Goal: Transaction & Acquisition: Purchase product/service

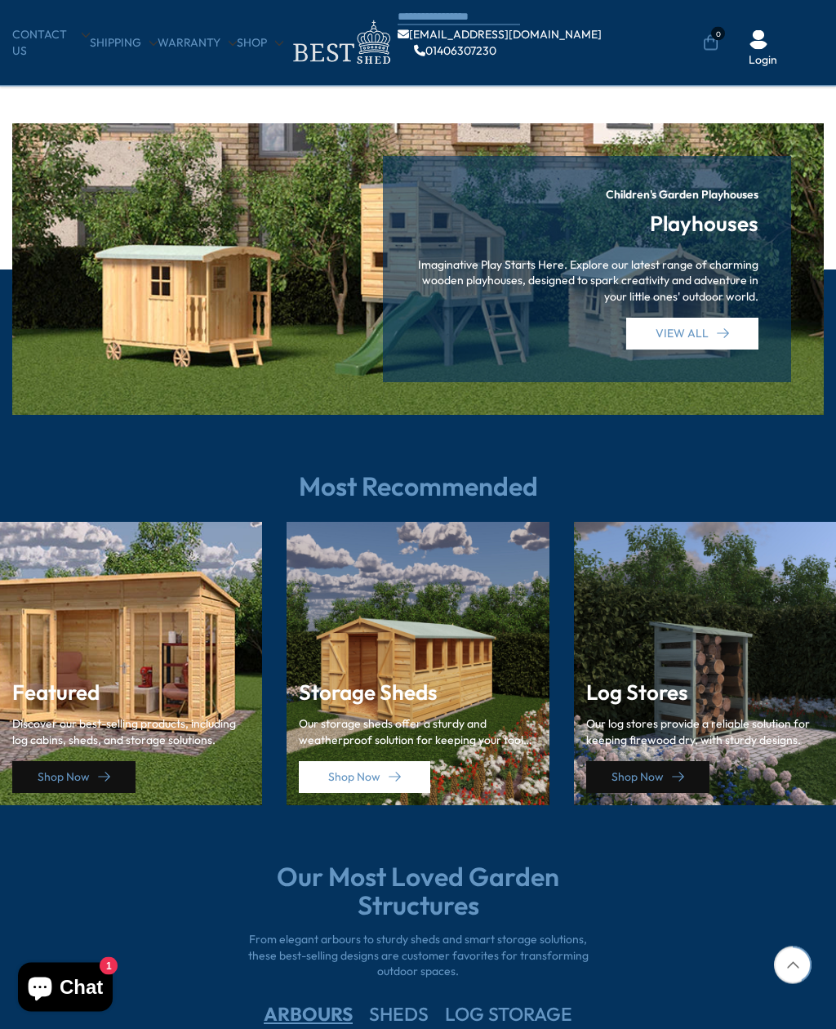
scroll to position [1803, 0]
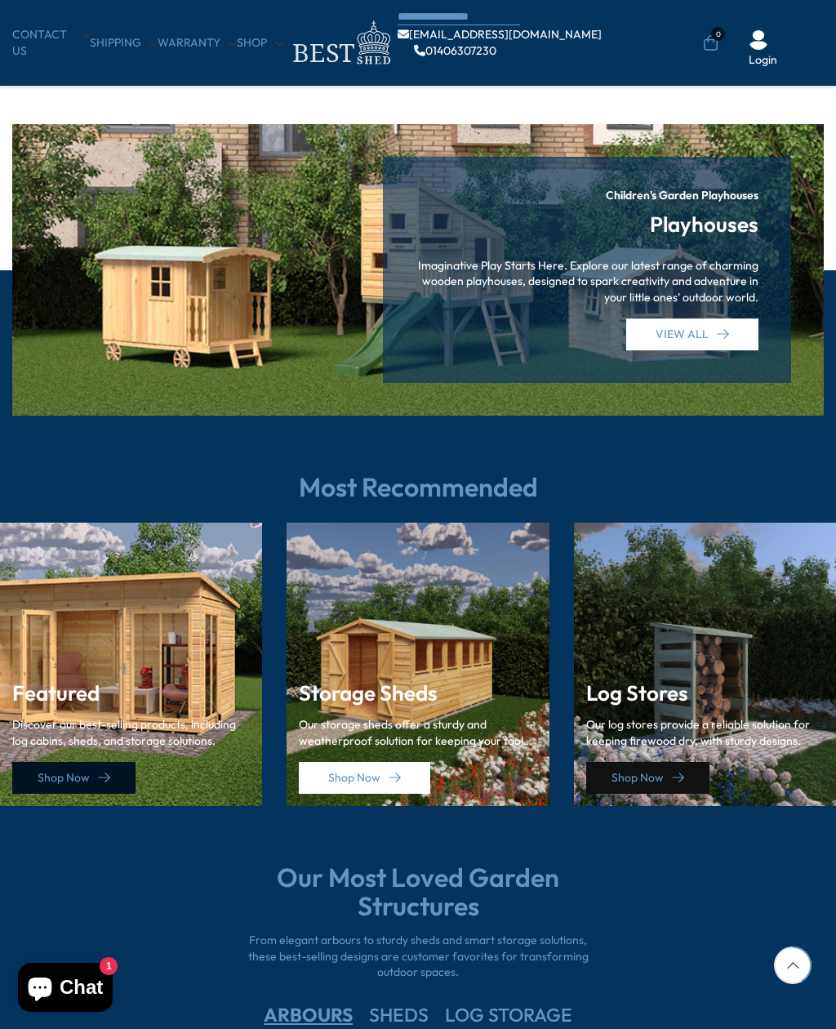
click at [55, 769] on link "Shop Now" at bounding box center [73, 778] width 123 height 32
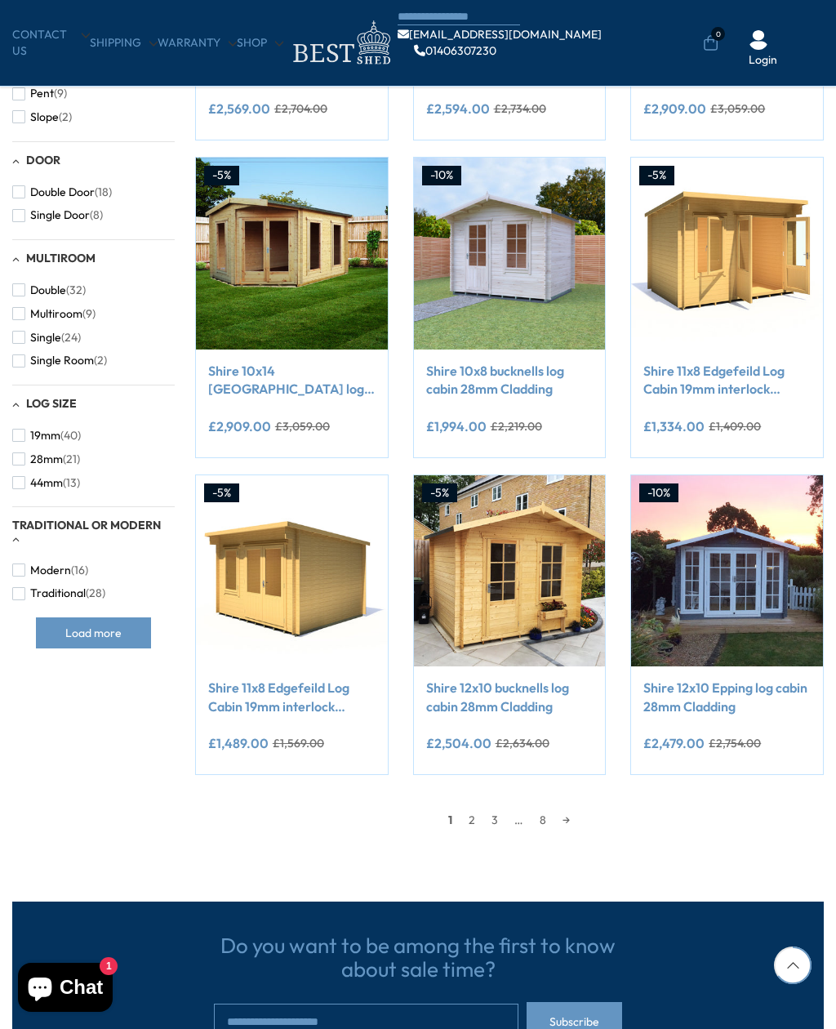
scroll to position [862, 0]
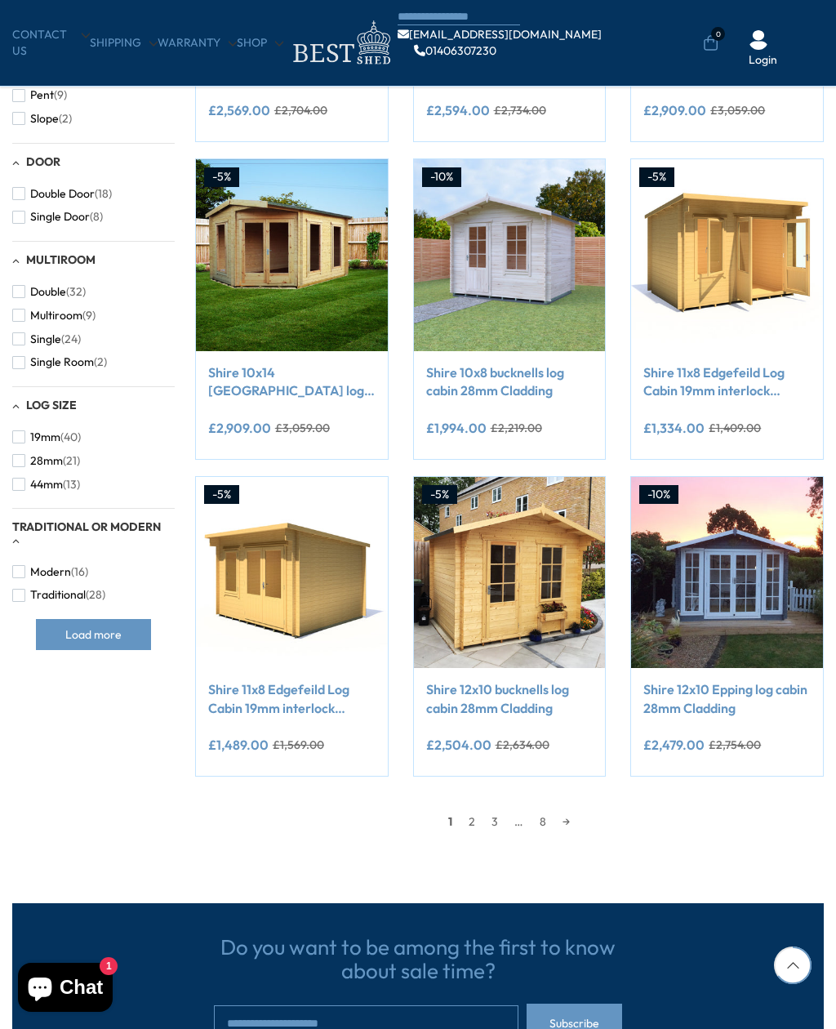
click at [246, 701] on link "Shire 11x8 Edgefeild Log Cabin 19mm interlock Cladding" at bounding box center [291, 698] width 167 height 37
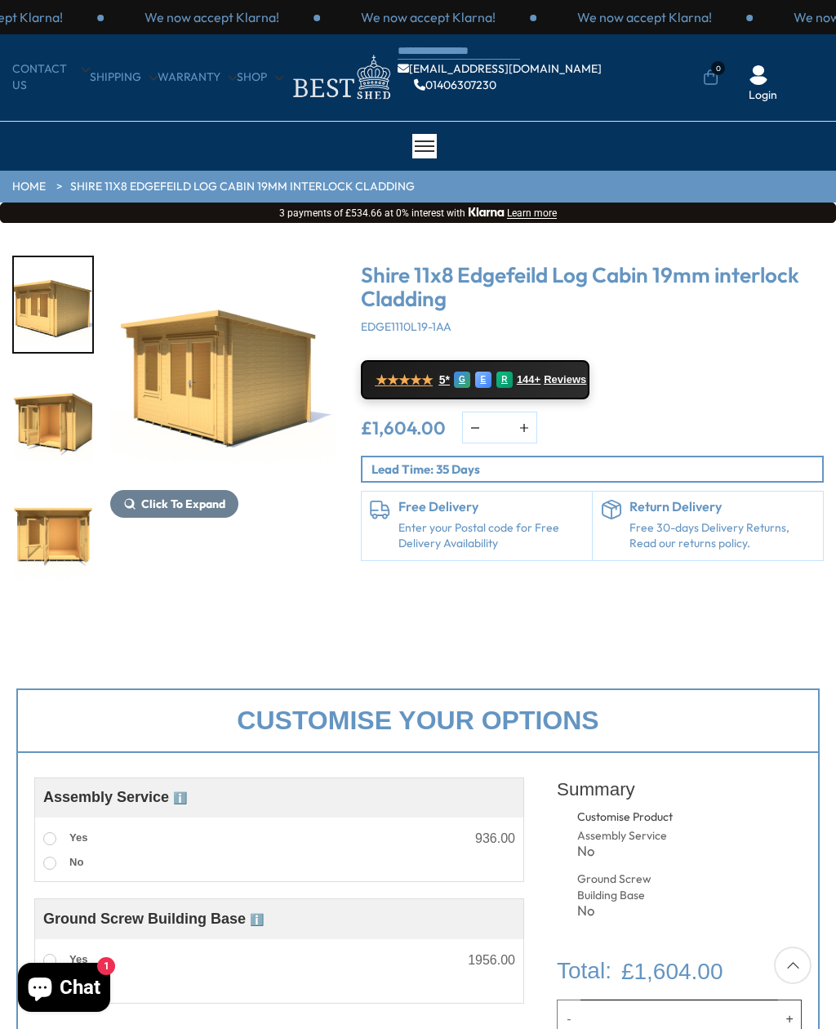
click at [165, 506] on span "Click To Expand" at bounding box center [183, 504] width 84 height 15
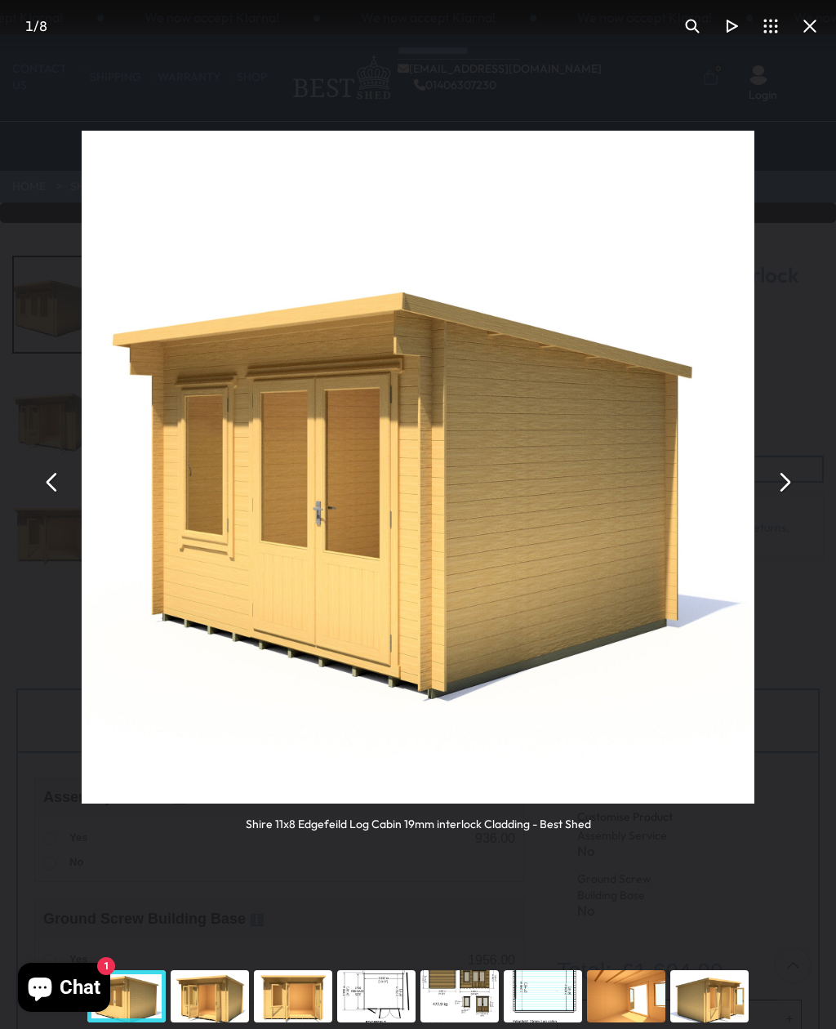
click at [780, 485] on button "You can close this modal content with the ESC key" at bounding box center [783, 481] width 39 height 39
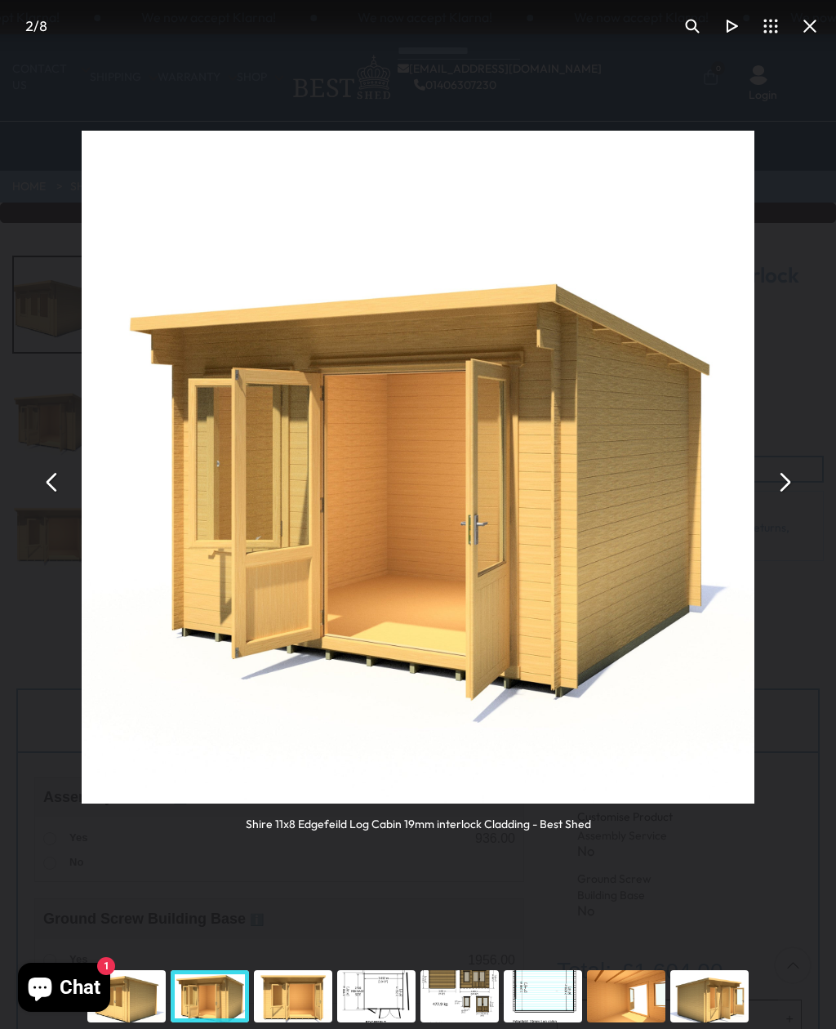
click at [777, 482] on button "You can close this modal content with the ESC key" at bounding box center [783, 481] width 39 height 39
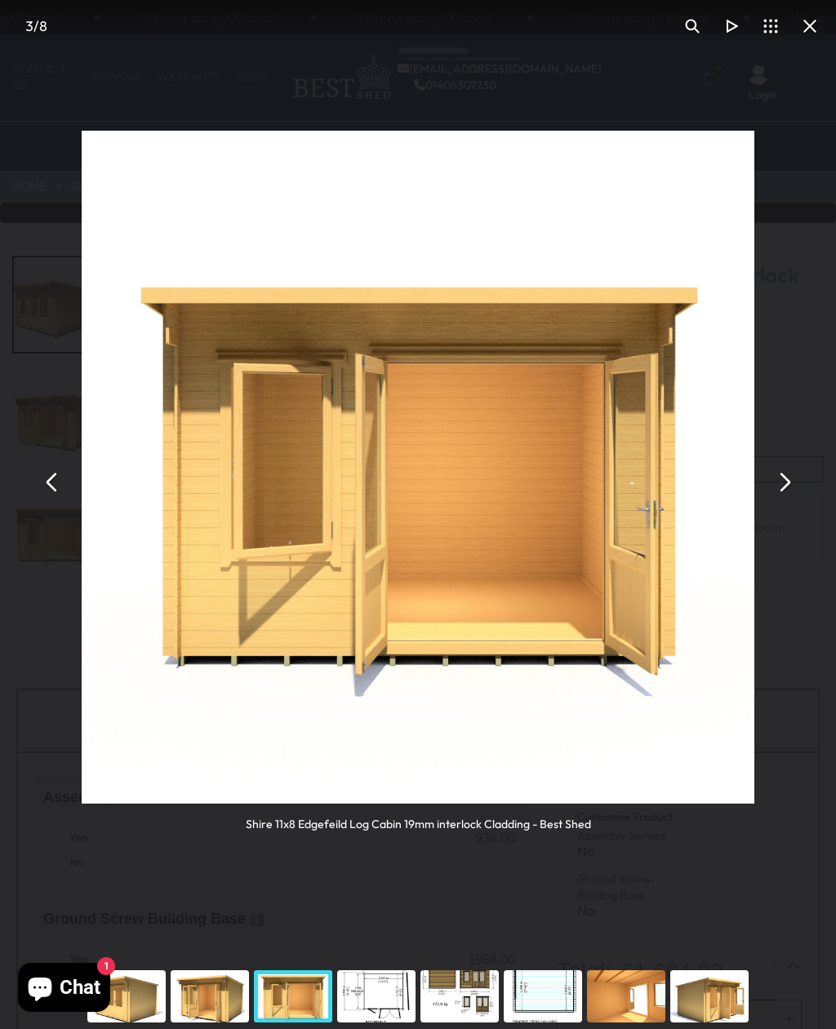
click at [47, 483] on button "You can close this modal content with the ESC key" at bounding box center [52, 481] width 39 height 39
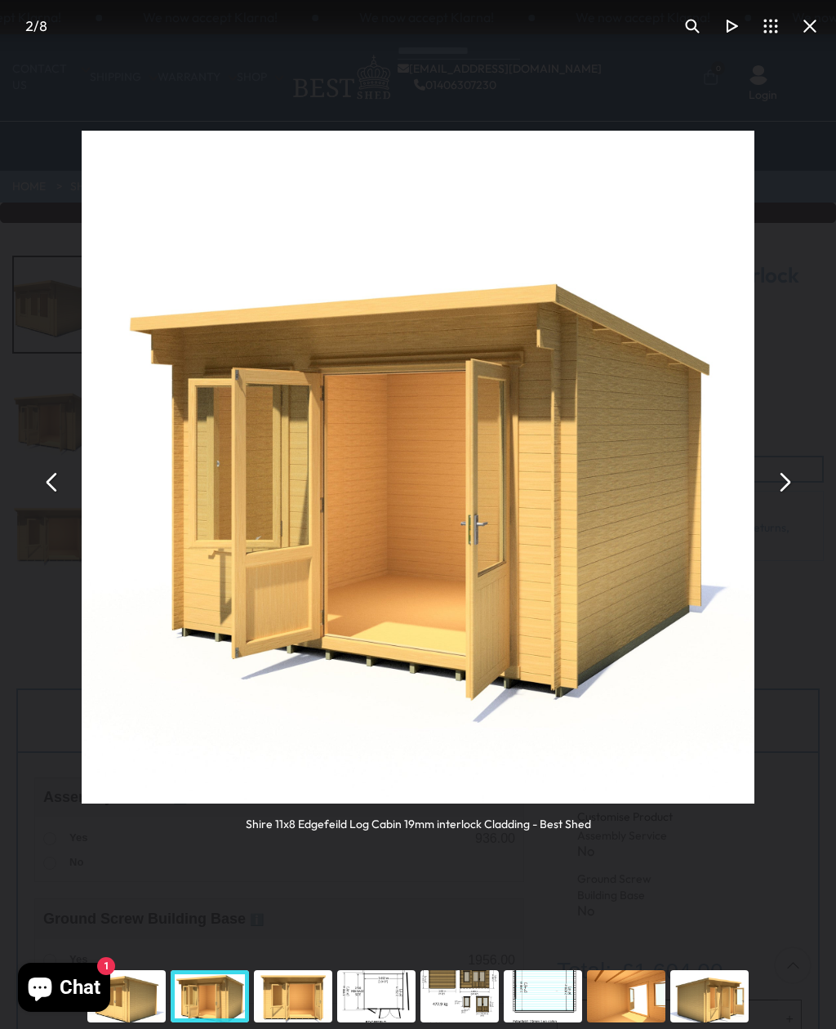
click at [783, 484] on button "You can close this modal content with the ESC key" at bounding box center [783, 481] width 39 height 39
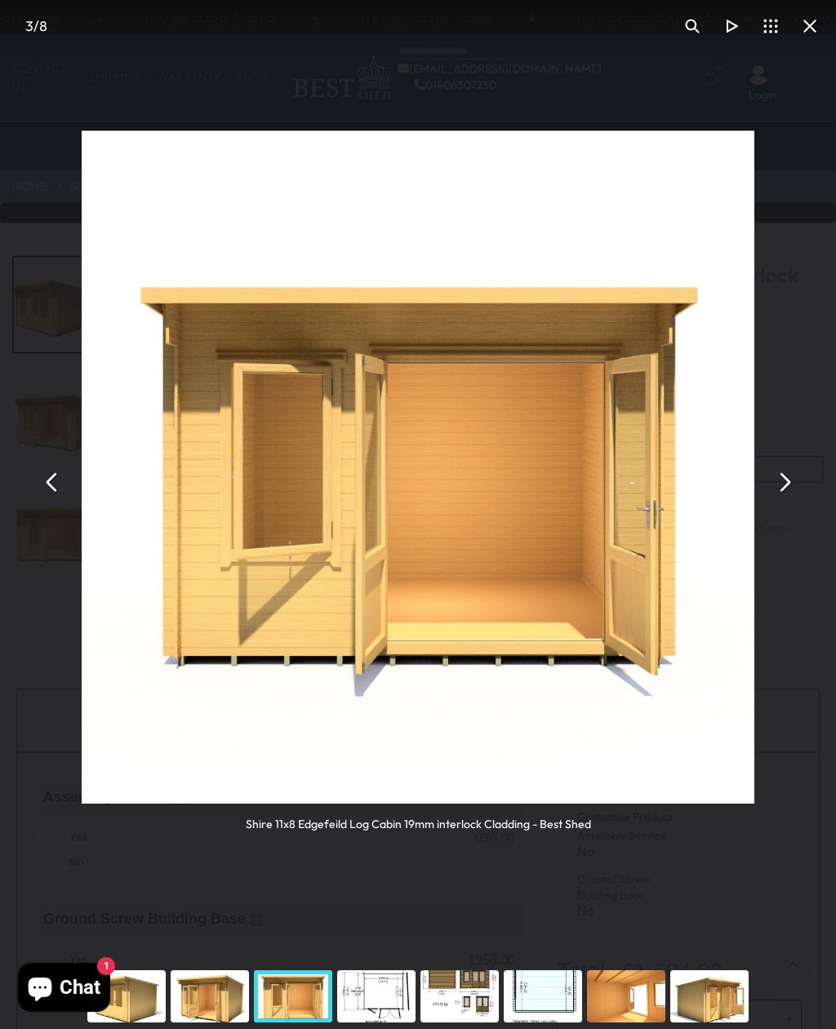
click at [779, 484] on button "You can close this modal content with the ESC key" at bounding box center [783, 481] width 39 height 39
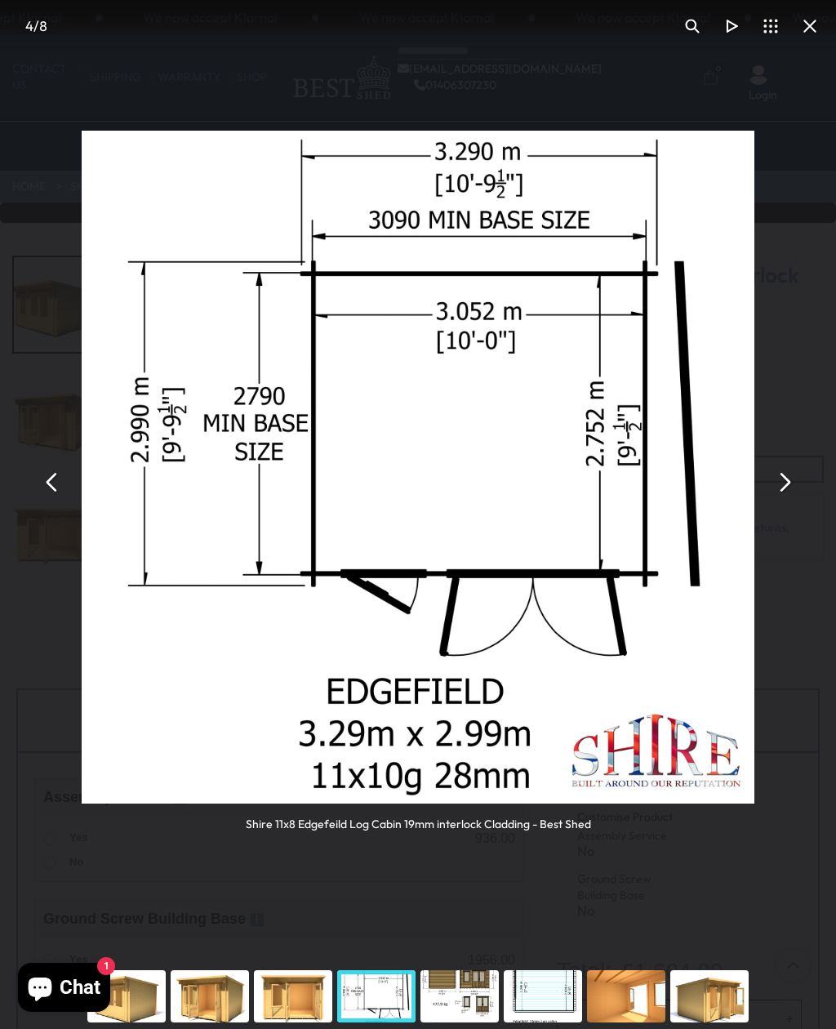
click at [780, 483] on button "You can close this modal content with the ESC key" at bounding box center [783, 481] width 39 height 39
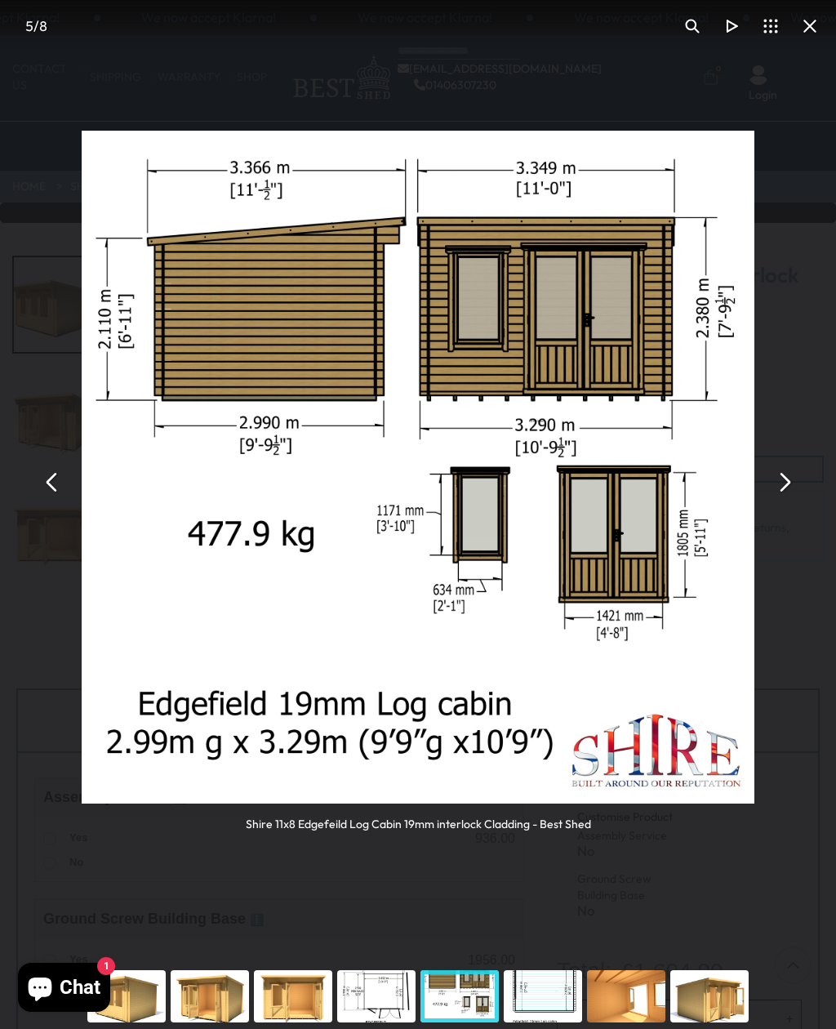
click at [780, 487] on button "You can close this modal content with the ESC key" at bounding box center [783, 481] width 39 height 39
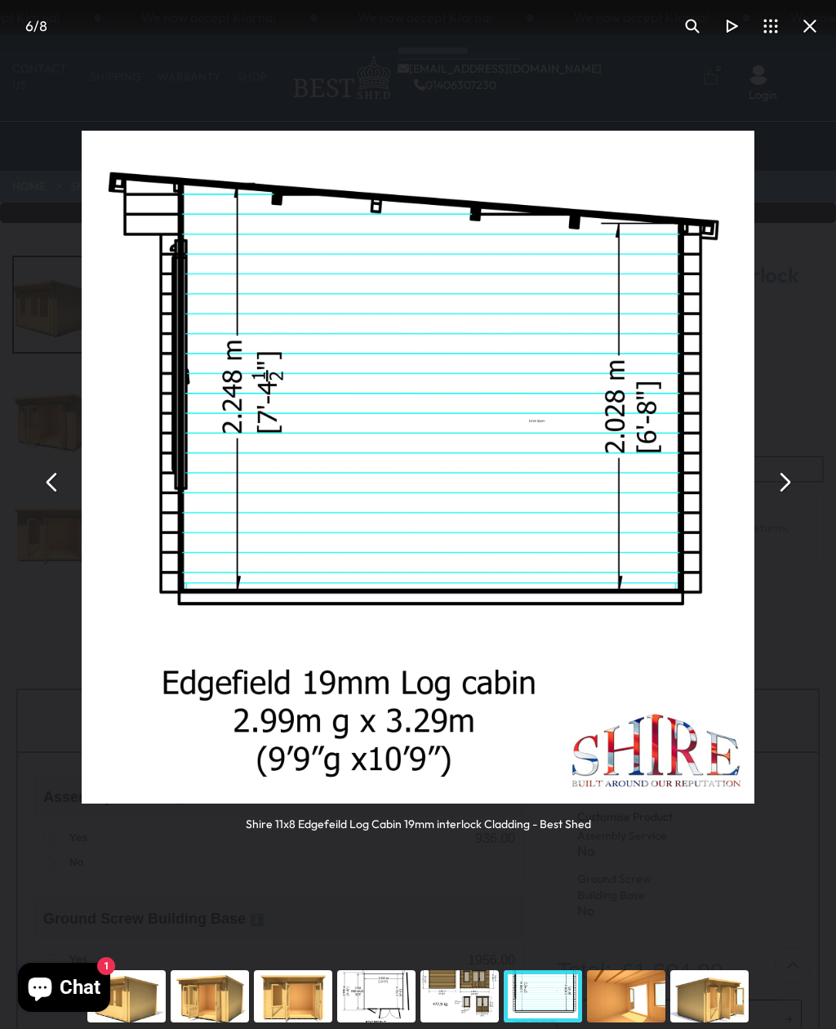
click at [776, 492] on button "You can close this modal content with the ESC key" at bounding box center [783, 481] width 39 height 39
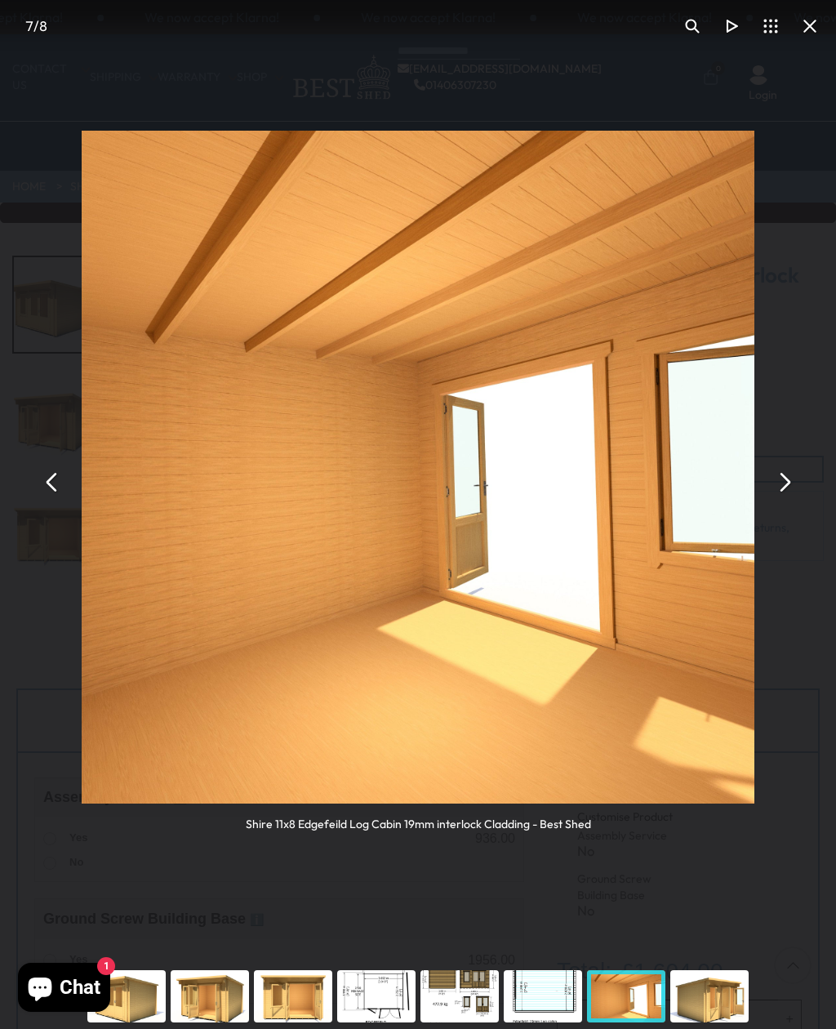
click at [785, 489] on button "You can close this modal content with the ESC key" at bounding box center [783, 481] width 39 height 39
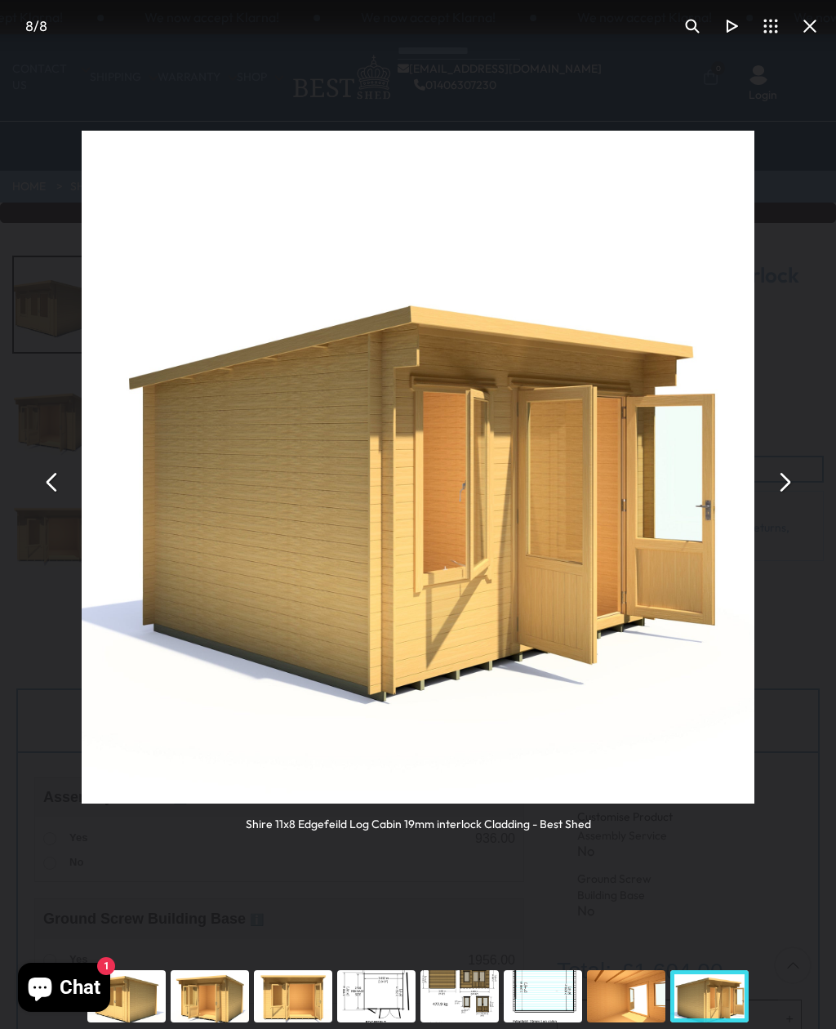
click at [782, 485] on button "You can close this modal content with the ESC key" at bounding box center [783, 481] width 39 height 39
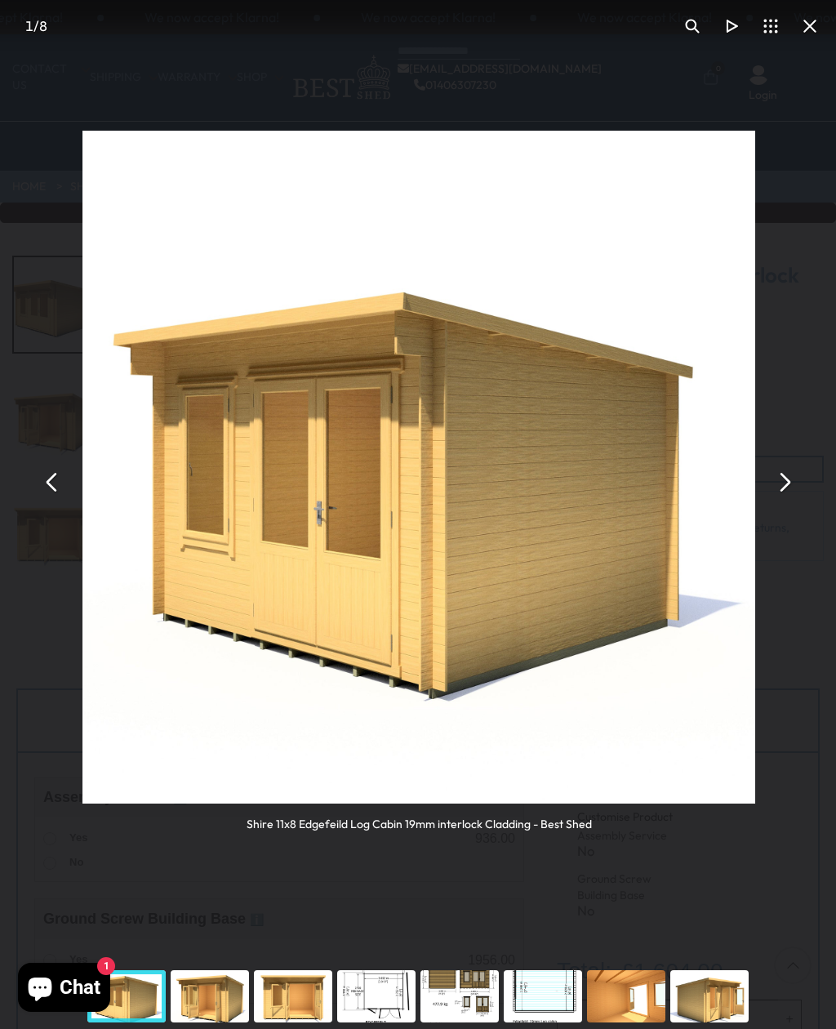
click at [780, 487] on button "You can close this modal content with the ESC key" at bounding box center [783, 481] width 39 height 39
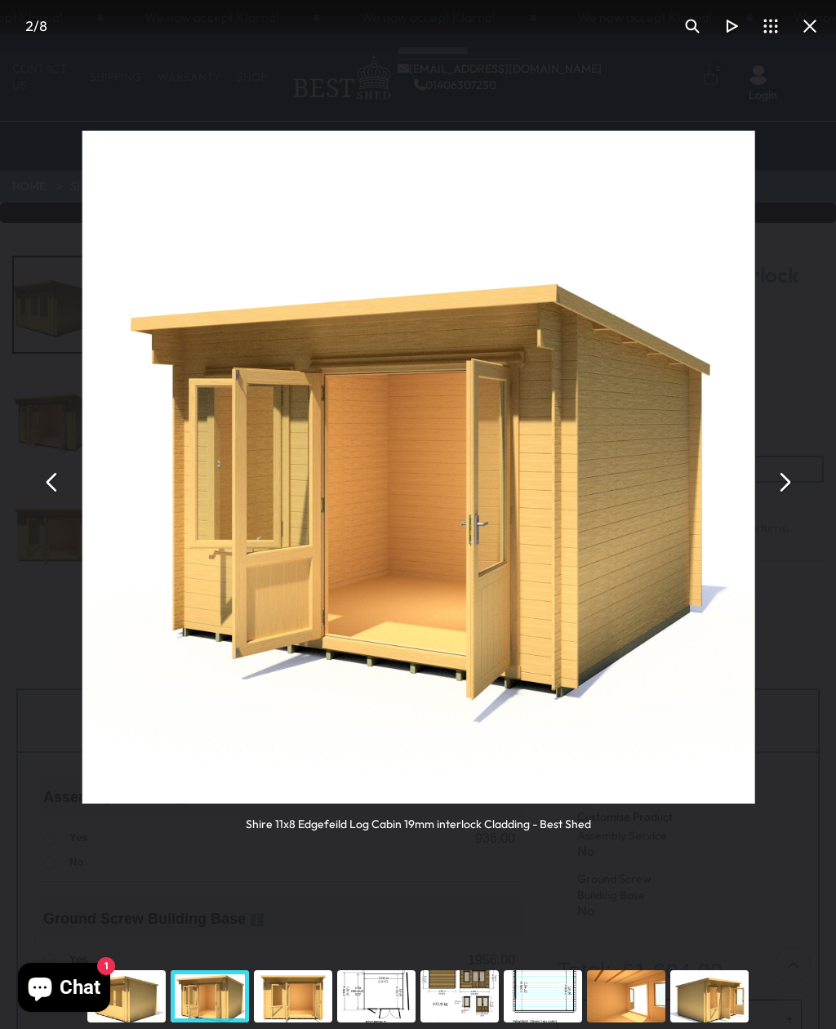
click at [784, 493] on button "You can close this modal content with the ESC key" at bounding box center [783, 481] width 39 height 39
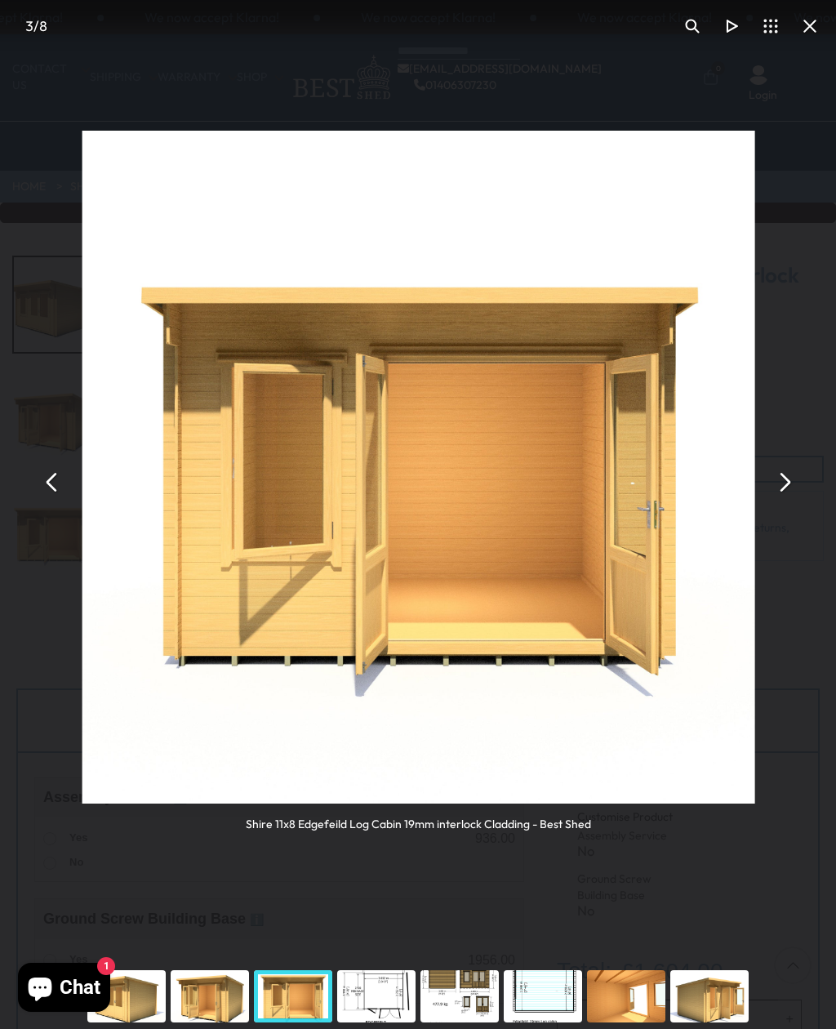
click at [783, 493] on button "You can close this modal content with the ESC key" at bounding box center [783, 481] width 39 height 39
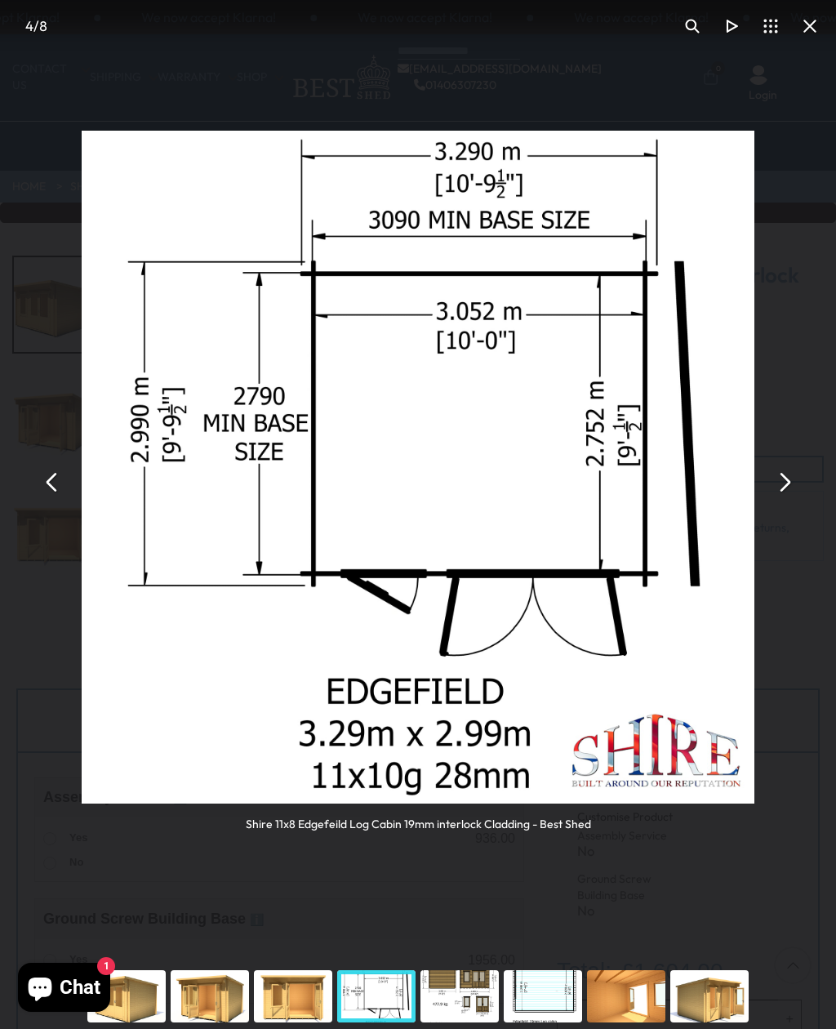
click at [787, 485] on button "You can close this modal content with the ESC key" at bounding box center [783, 481] width 39 height 39
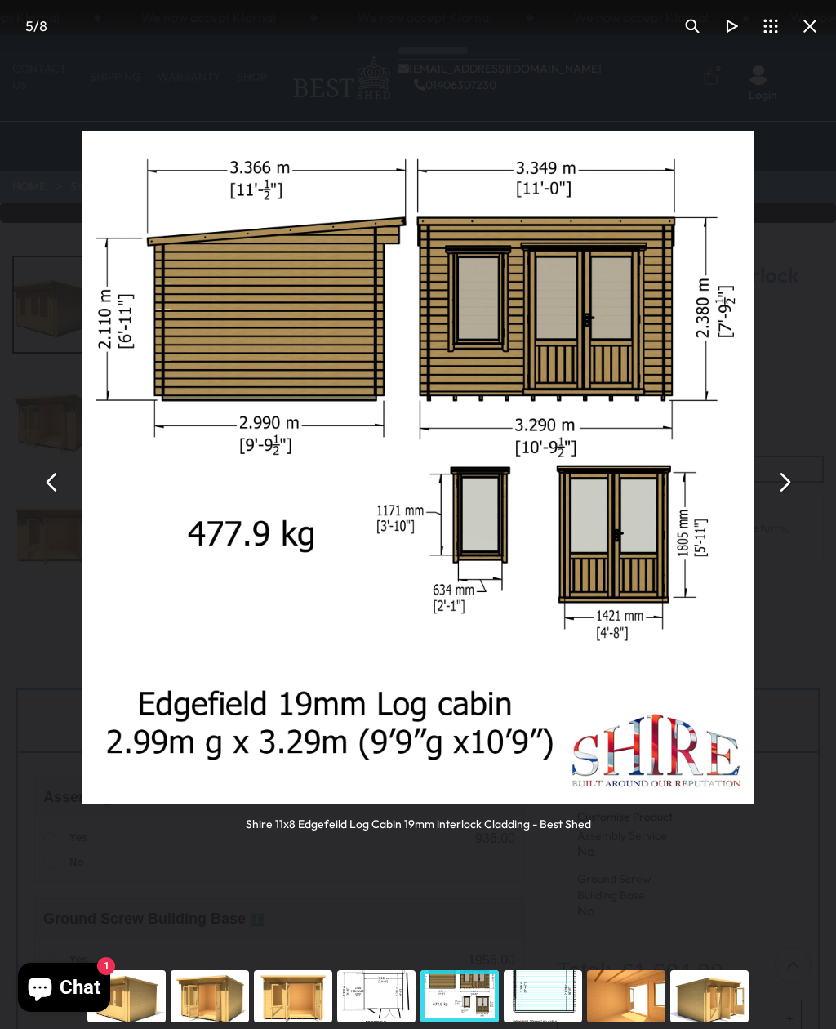
click at [785, 492] on button "You can close this modal content with the ESC key" at bounding box center [783, 481] width 39 height 39
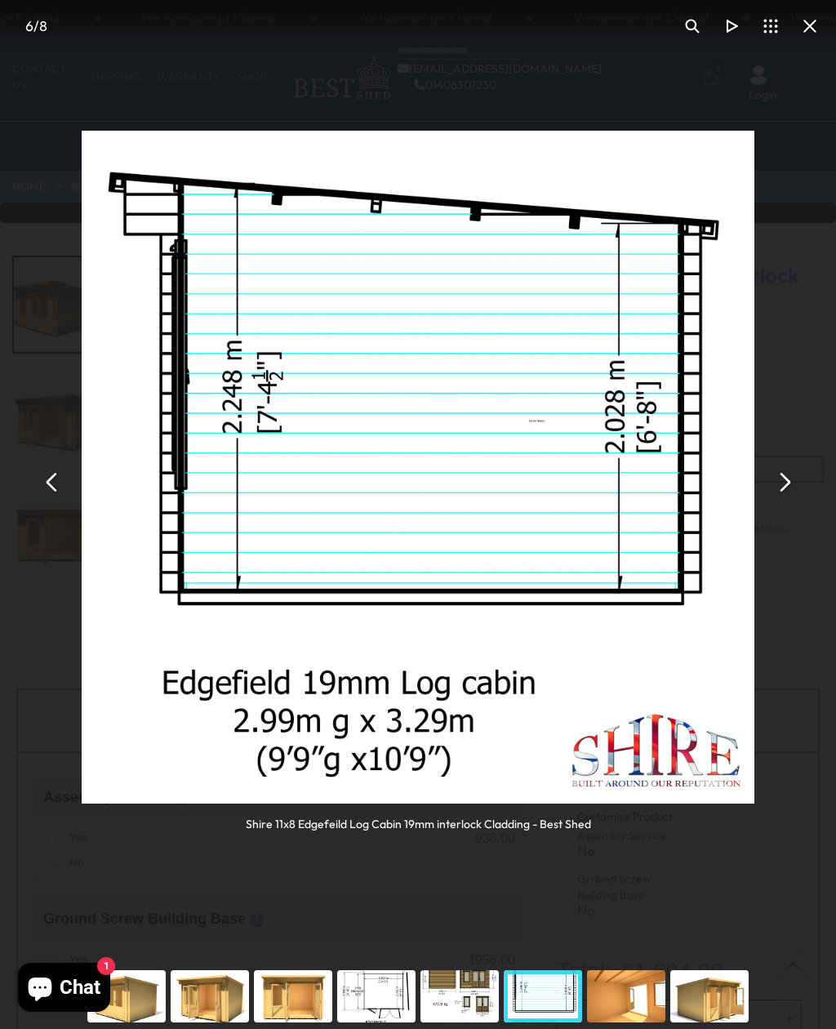
click at [790, 486] on button "You can close this modal content with the ESC key" at bounding box center [783, 481] width 39 height 39
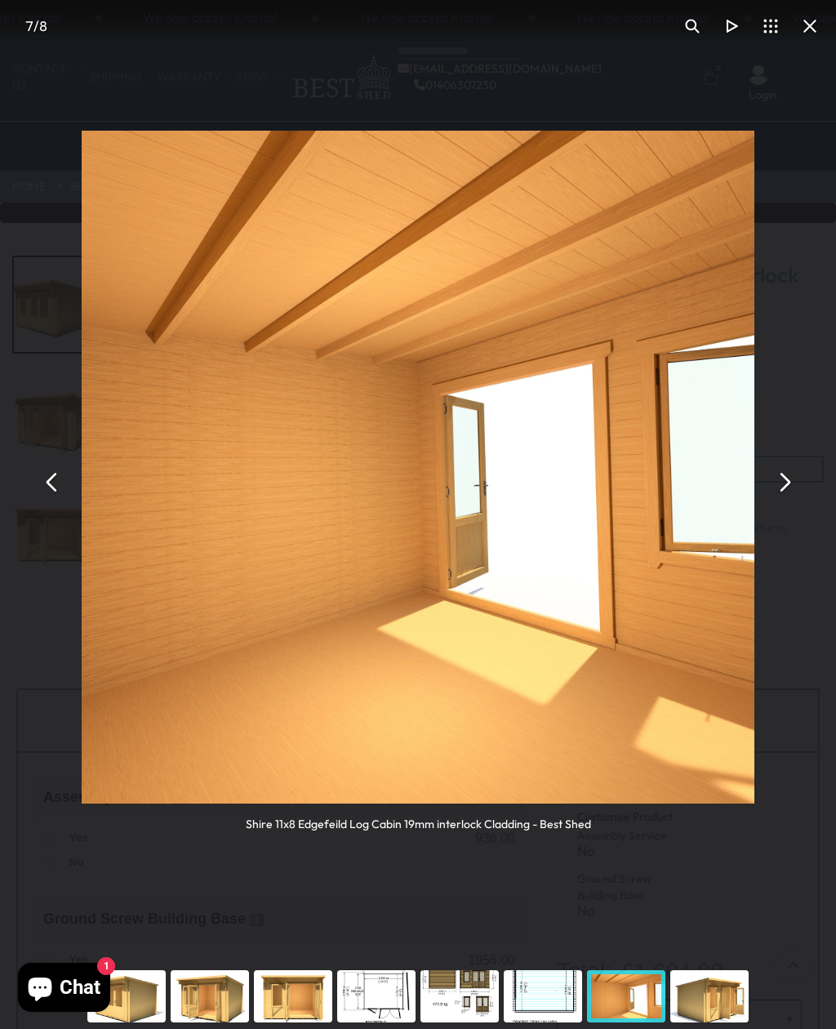
click at [788, 482] on button "You can close this modal content with the ESC key" at bounding box center [783, 481] width 39 height 39
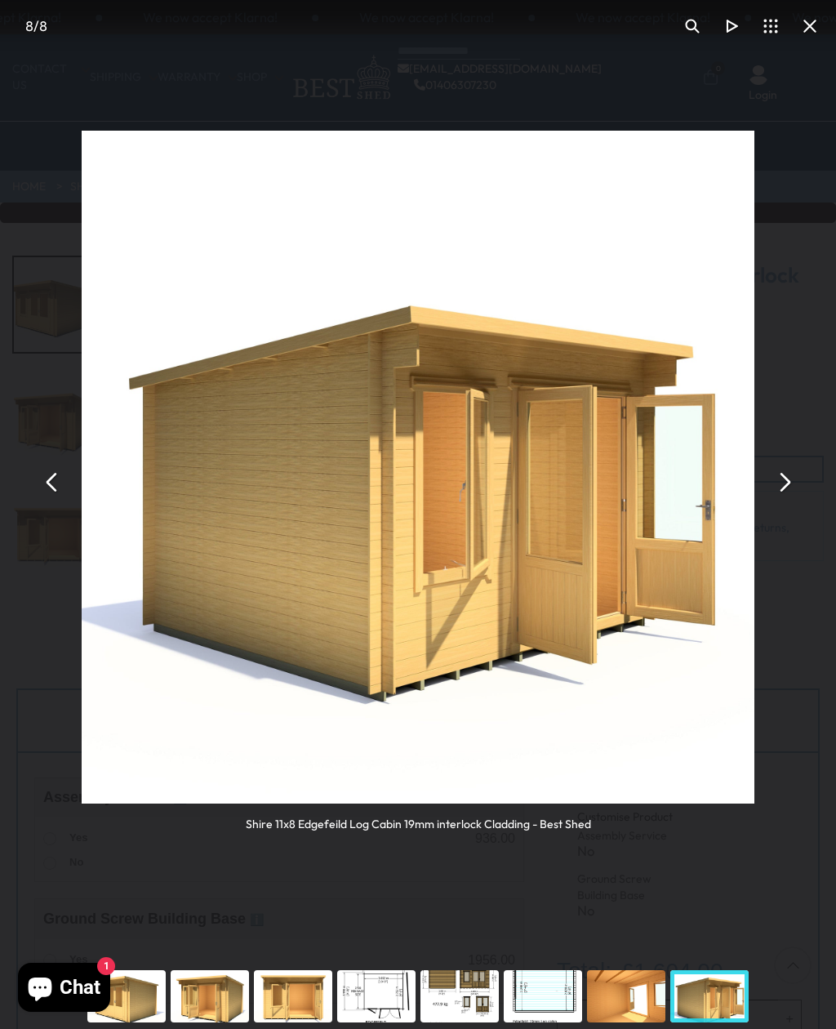
click at [779, 484] on button "You can close this modal content with the ESC key" at bounding box center [783, 481] width 39 height 39
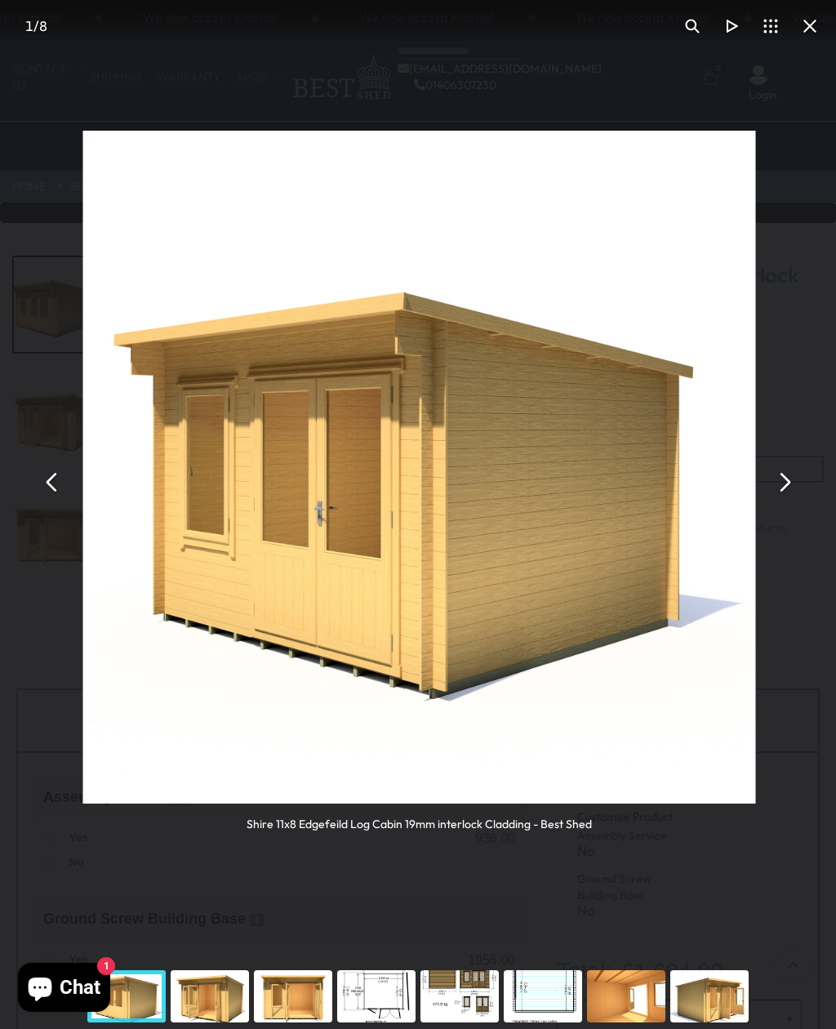
click at [787, 483] on button "You can close this modal content with the ESC key" at bounding box center [783, 481] width 39 height 39
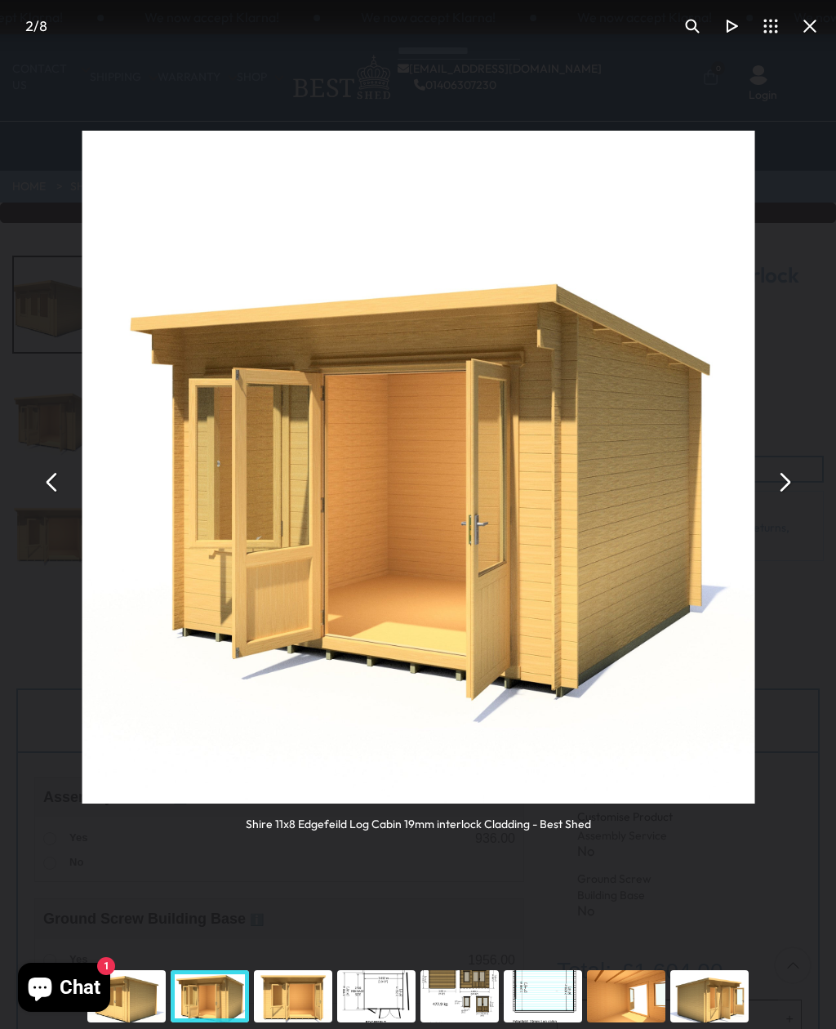
click at [788, 486] on button "You can close this modal content with the ESC key" at bounding box center [783, 481] width 39 height 39
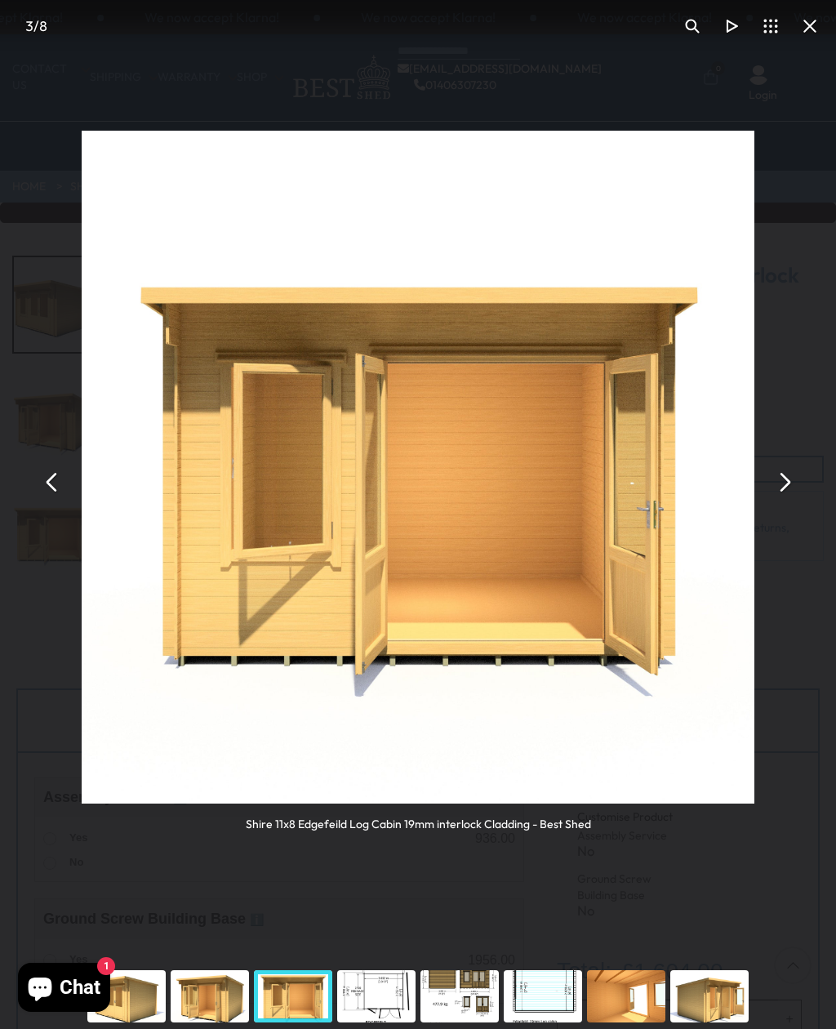
click at [784, 483] on button "You can close this modal content with the ESC key" at bounding box center [783, 481] width 39 height 39
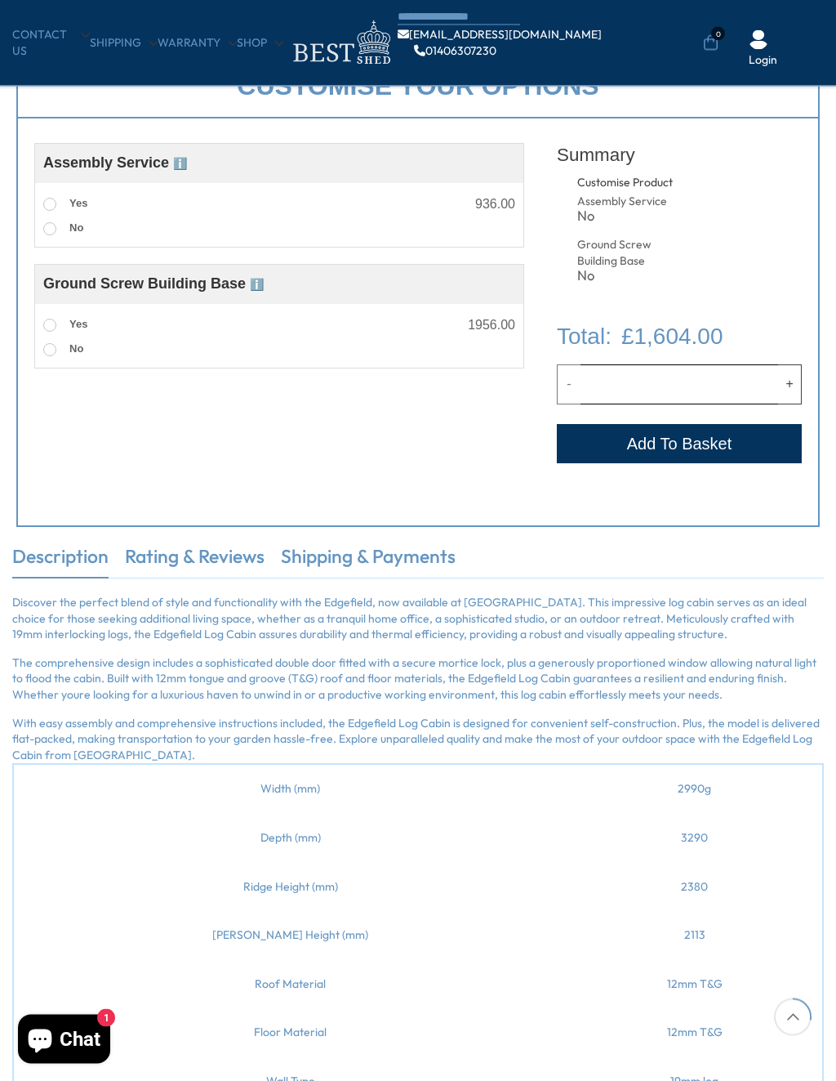
click at [174, 557] on link "Rating & Reviews" at bounding box center [195, 561] width 140 height 34
